Goal: Manage account settings

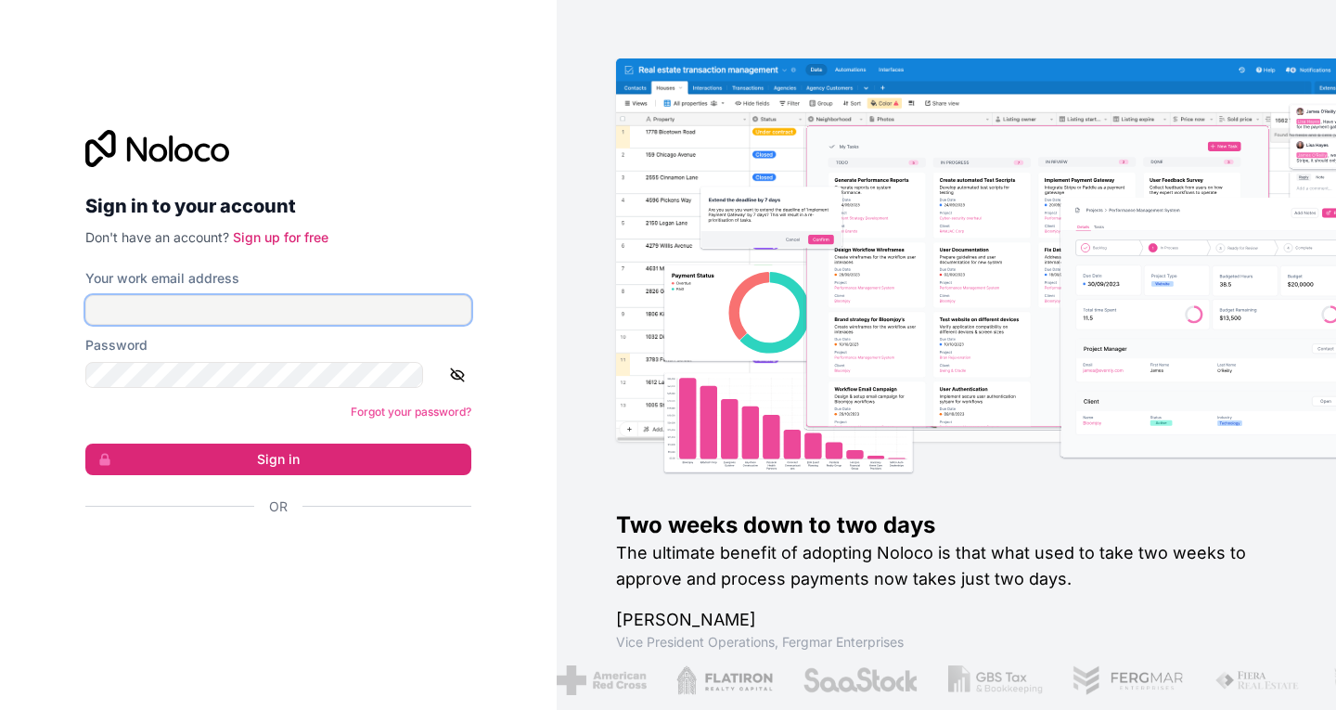
click at [214, 302] on input "Your work email address" at bounding box center [278, 310] width 386 height 30
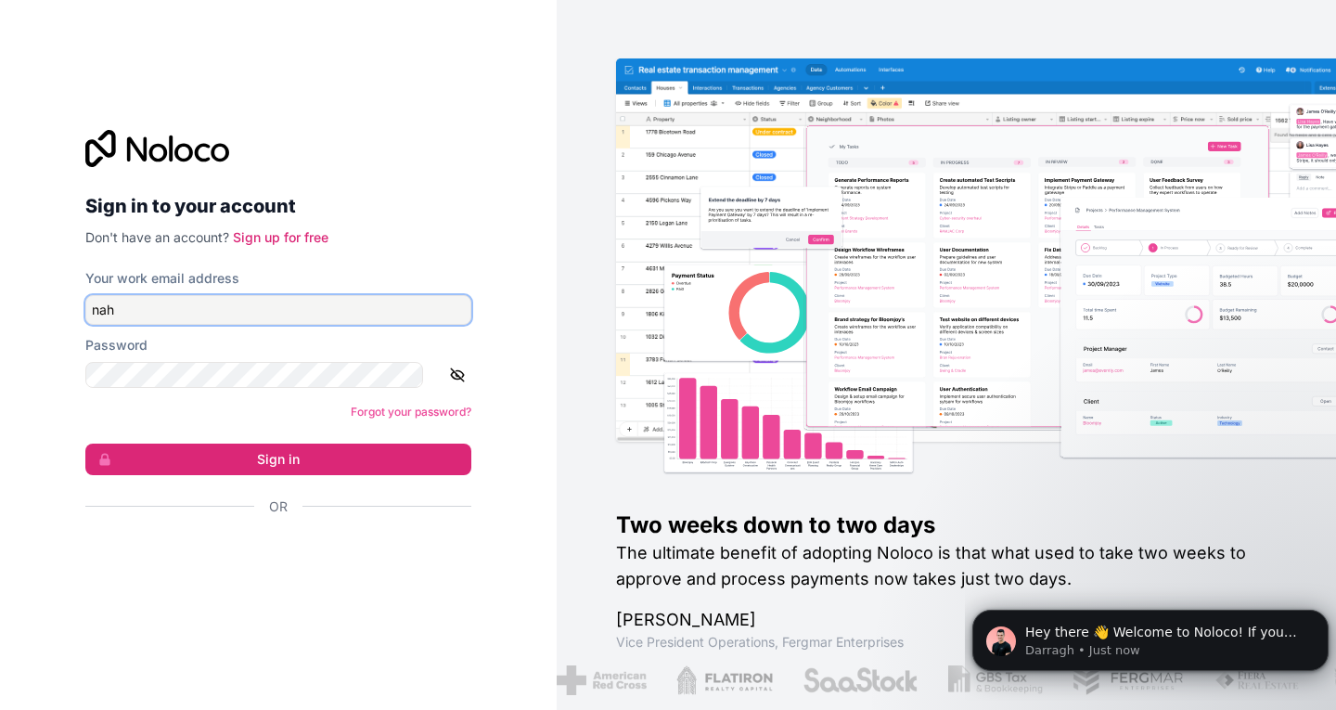
type input "[EMAIL_ADDRESS][DOMAIN_NAME]"
click at [449, 376] on icon "button" at bounding box center [457, 375] width 17 height 17
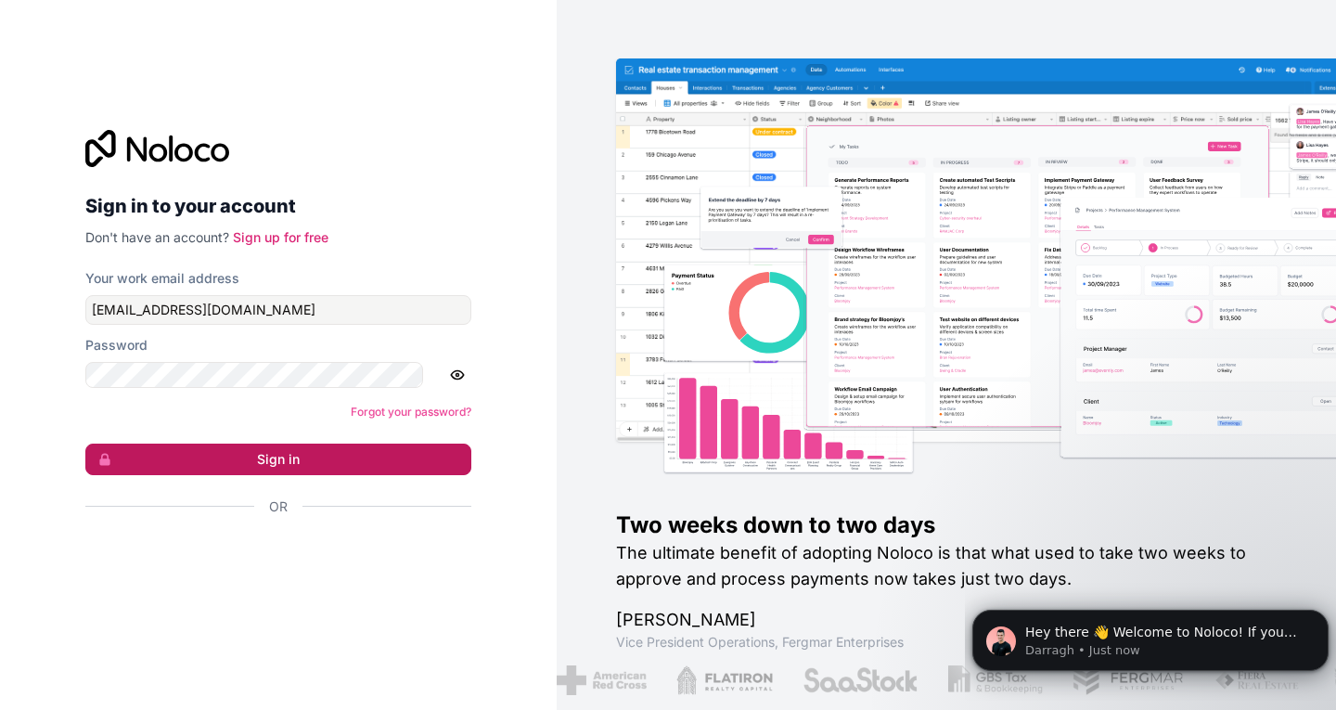
click at [308, 444] on button "Sign in" at bounding box center [278, 460] width 386 height 32
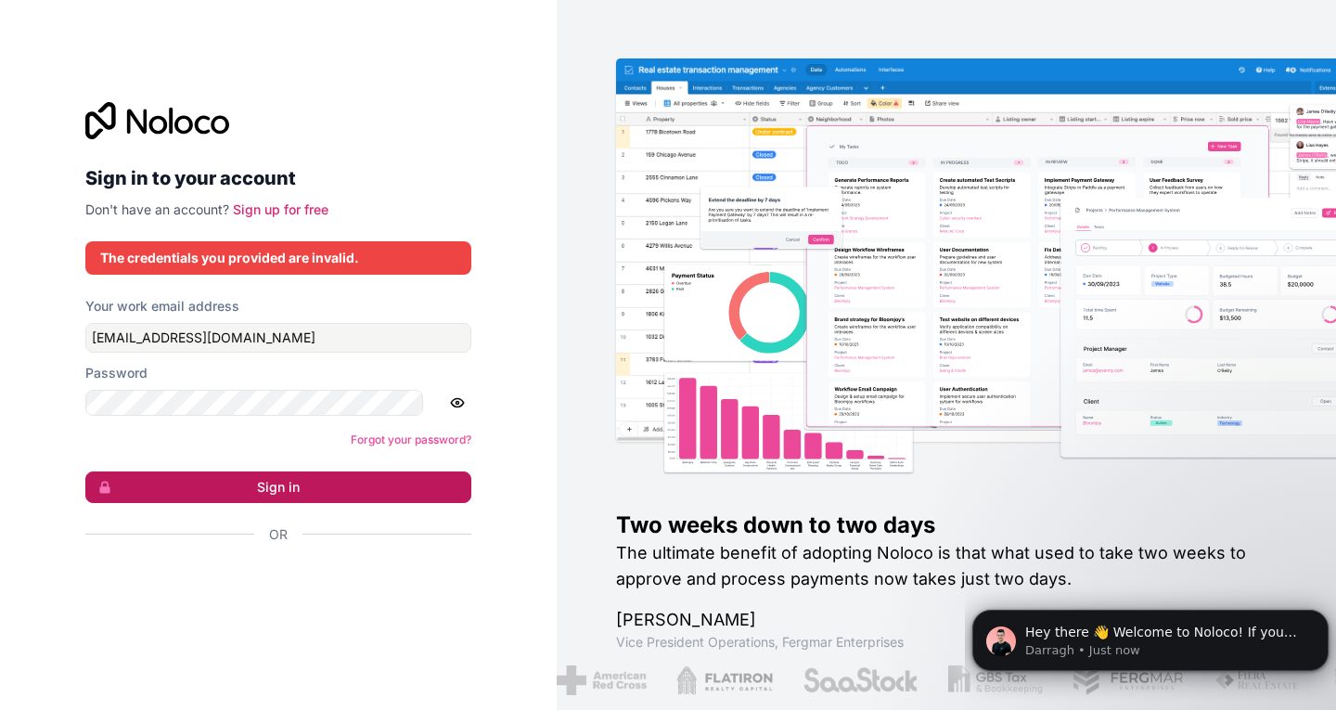
click at [272, 471] on button "Sign in" at bounding box center [278, 487] width 386 height 32
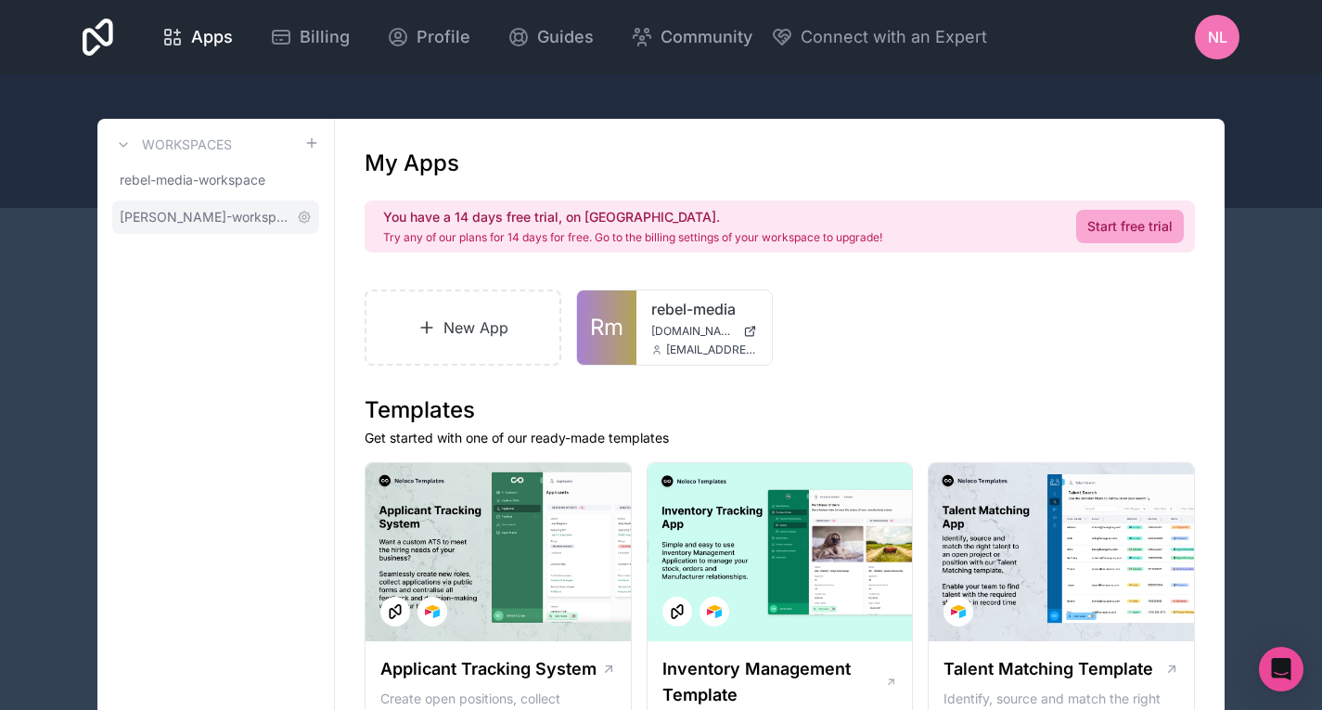
click at [213, 208] on span "[PERSON_NAME]-workspace" at bounding box center [205, 217] width 170 height 19
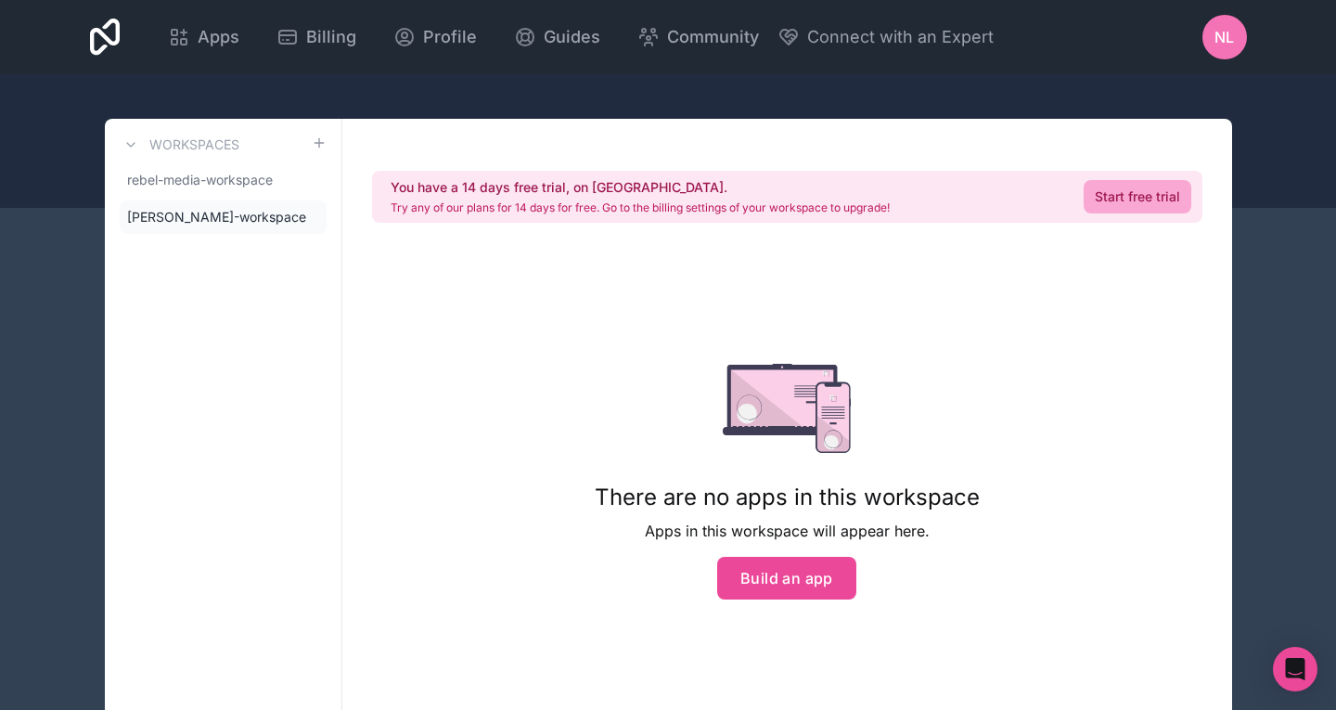
click at [193, 135] on h3 "Workspaces" at bounding box center [194, 144] width 90 height 19
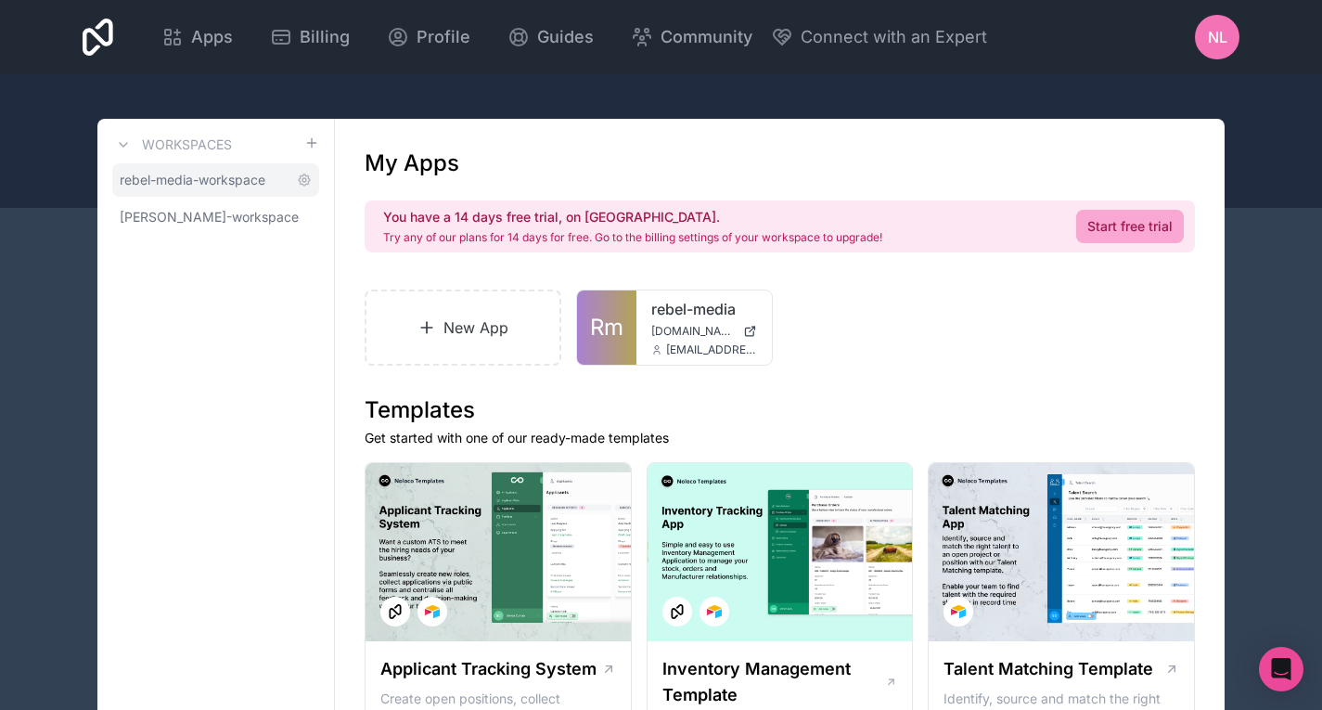
click at [187, 171] on span "rebel-media-workspace" at bounding box center [193, 180] width 146 height 19
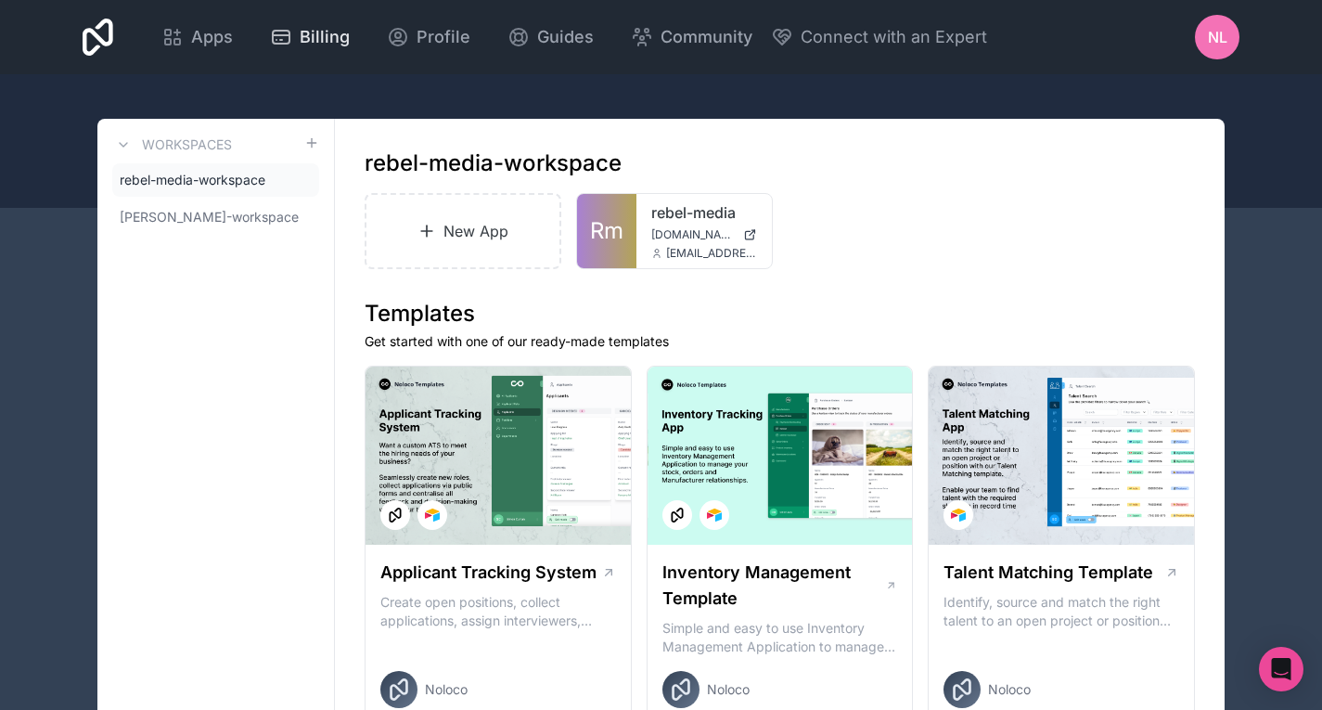
click at [270, 40] on div "Billing" at bounding box center [310, 37] width 80 height 26
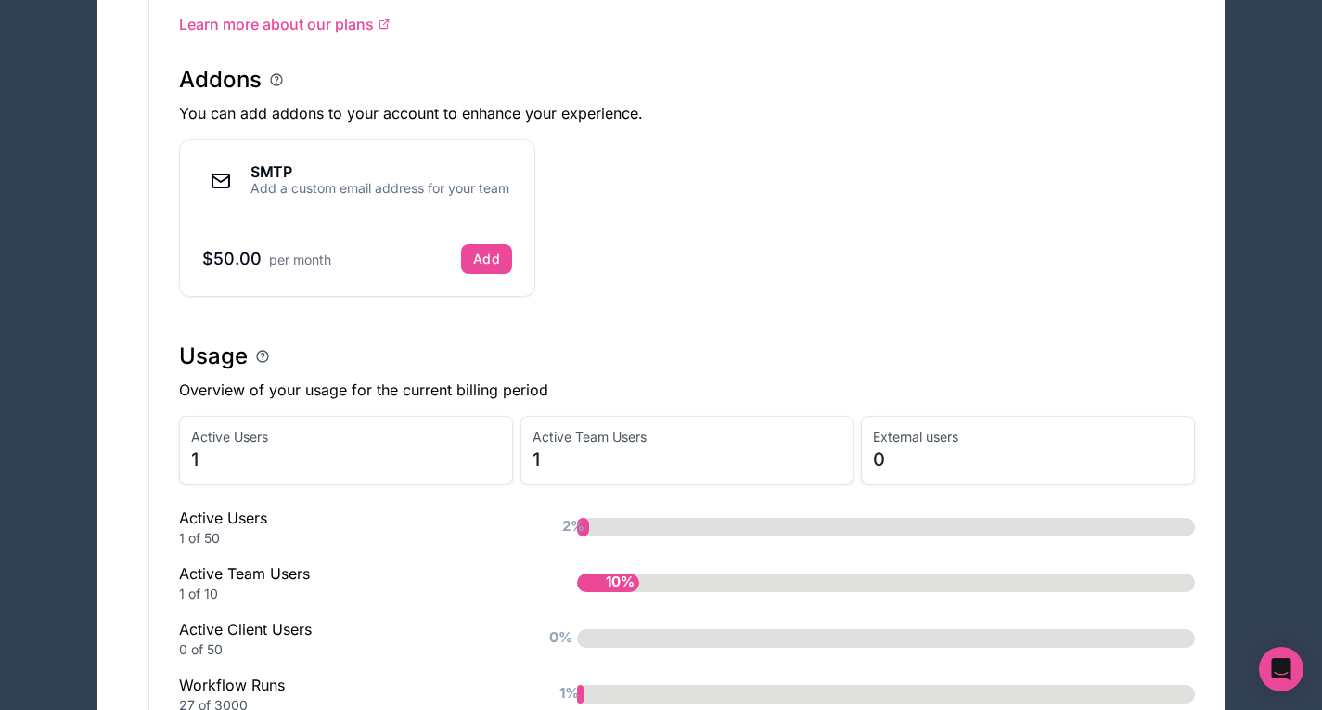
scroll to position [997, 0]
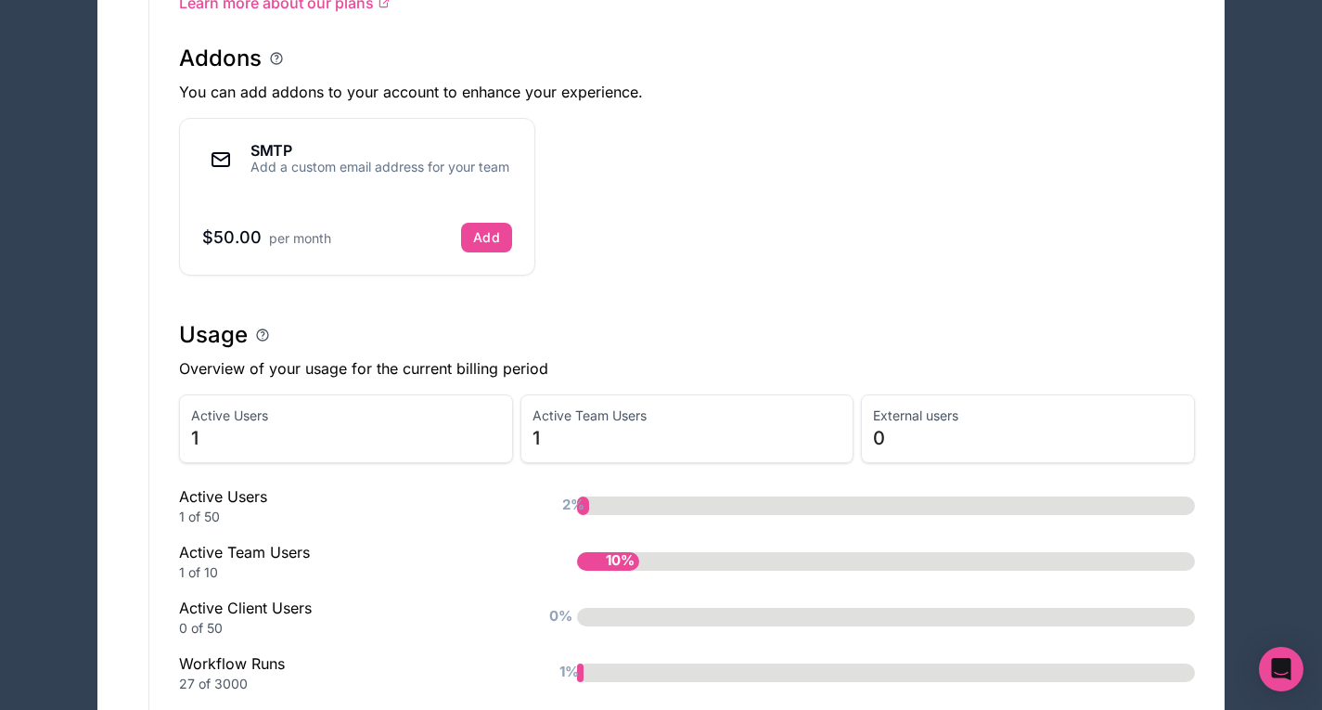
click at [1076, 542] on div "Plan rebel-media-workspace Pro Downgrade to free Switch to annual plan Manage b…" at bounding box center [686, 20] width 1075 height 1798
drag, startPoint x: 1062, startPoint y: 566, endPoint x: 907, endPoint y: 610, distance: 161.9
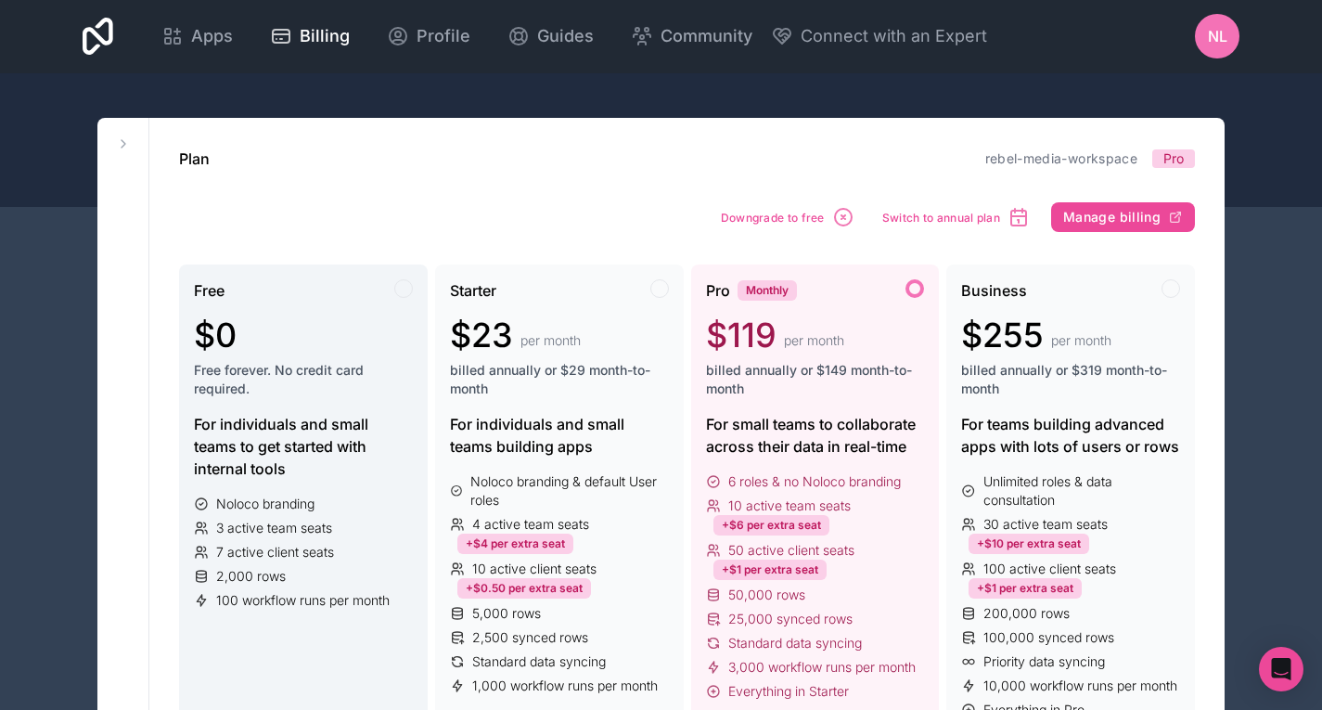
scroll to position [0, 0]
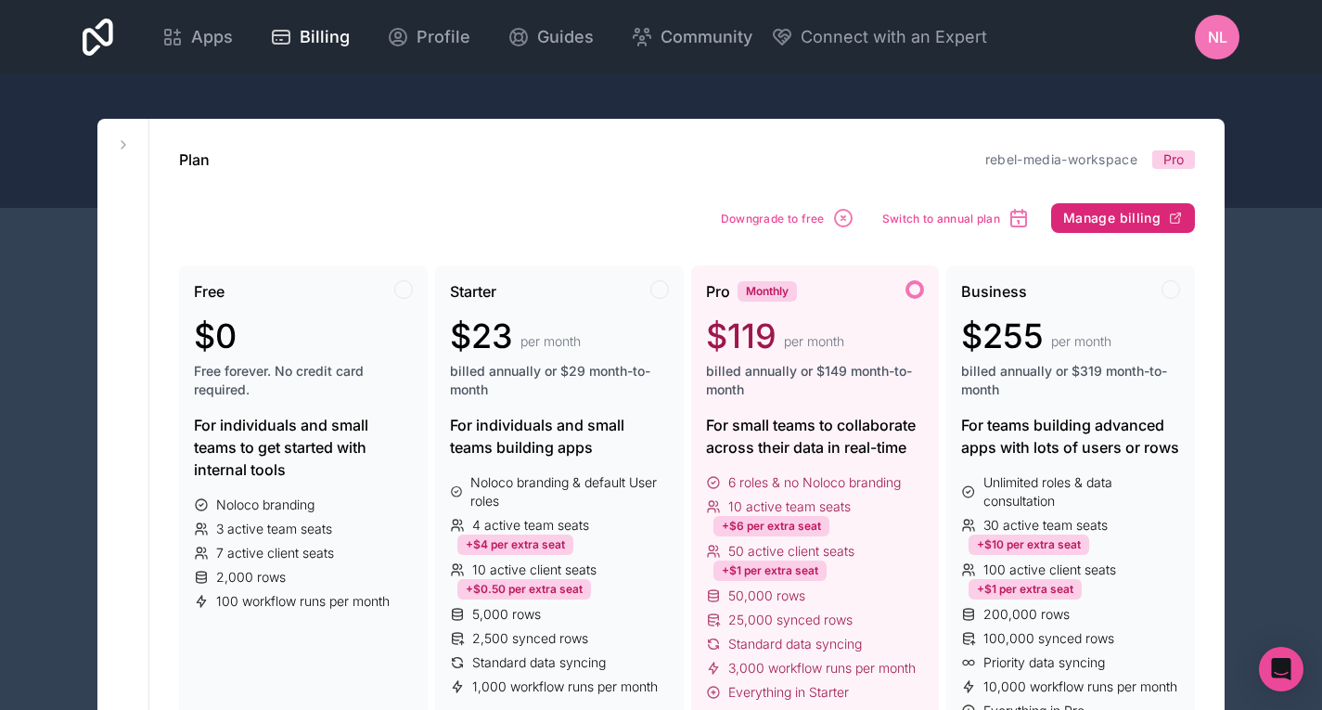
click at [1140, 210] on span "Manage billing" at bounding box center [1111, 218] width 97 height 17
drag, startPoint x: 199, startPoint y: 42, endPoint x: 425, endPoint y: 0, distance: 229.3
click at [199, 42] on span "Apps" at bounding box center [212, 37] width 42 height 26
